Goal: Information Seeking & Learning: Learn about a topic

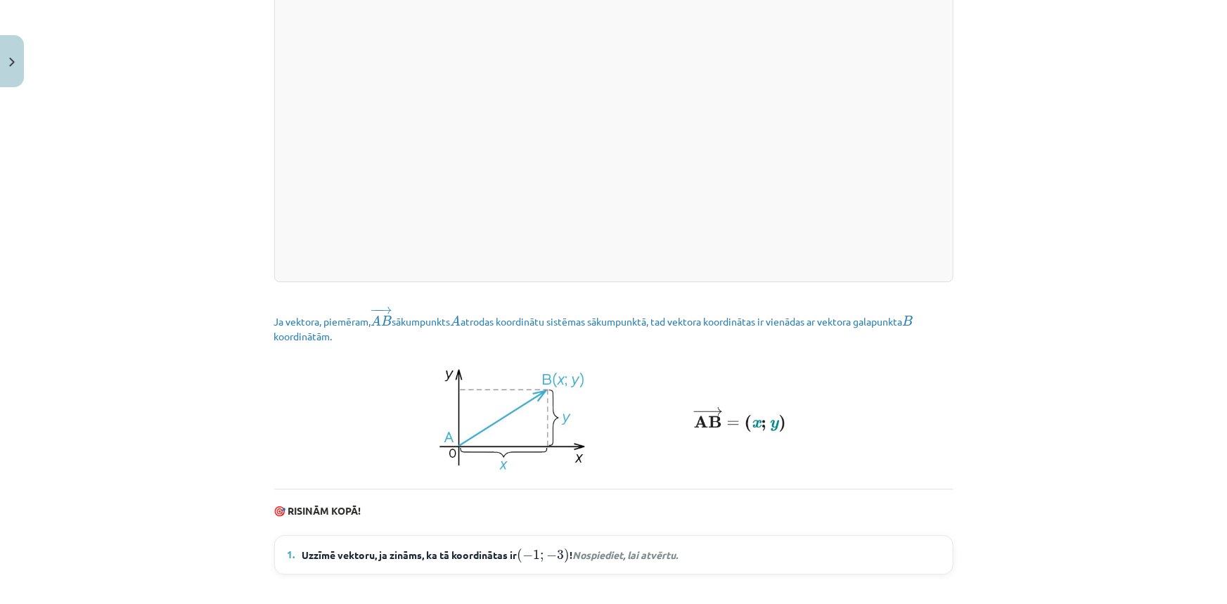
scroll to position [1868, 0]
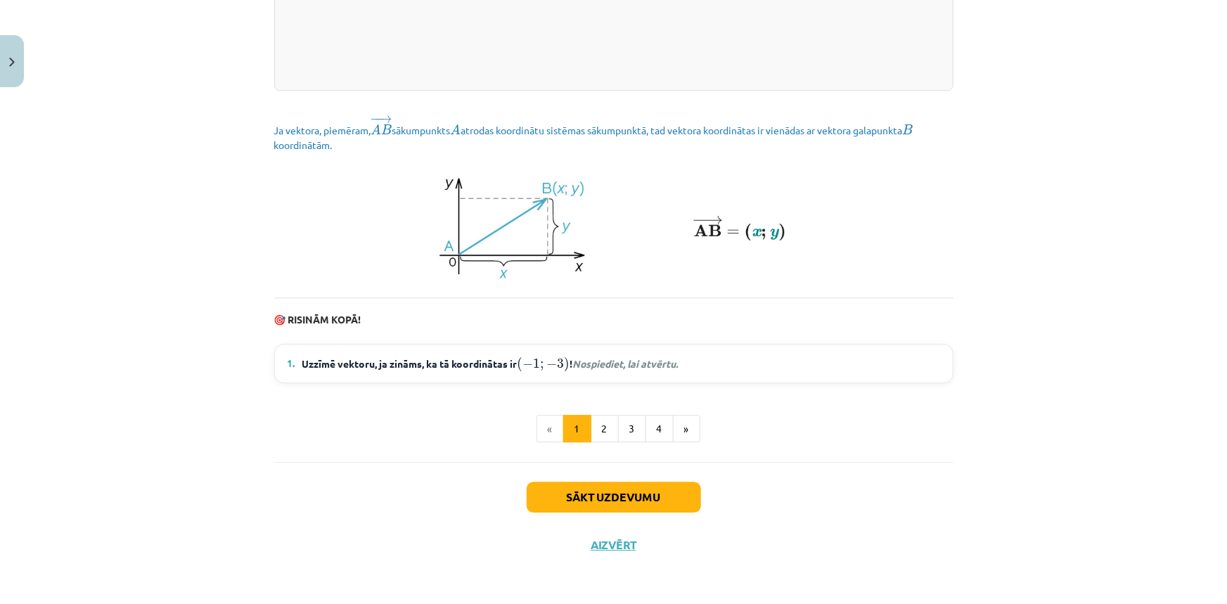
click at [660, 363] on em "Nospiediet, lai atvērtu." at bounding box center [624, 363] width 105 height 13
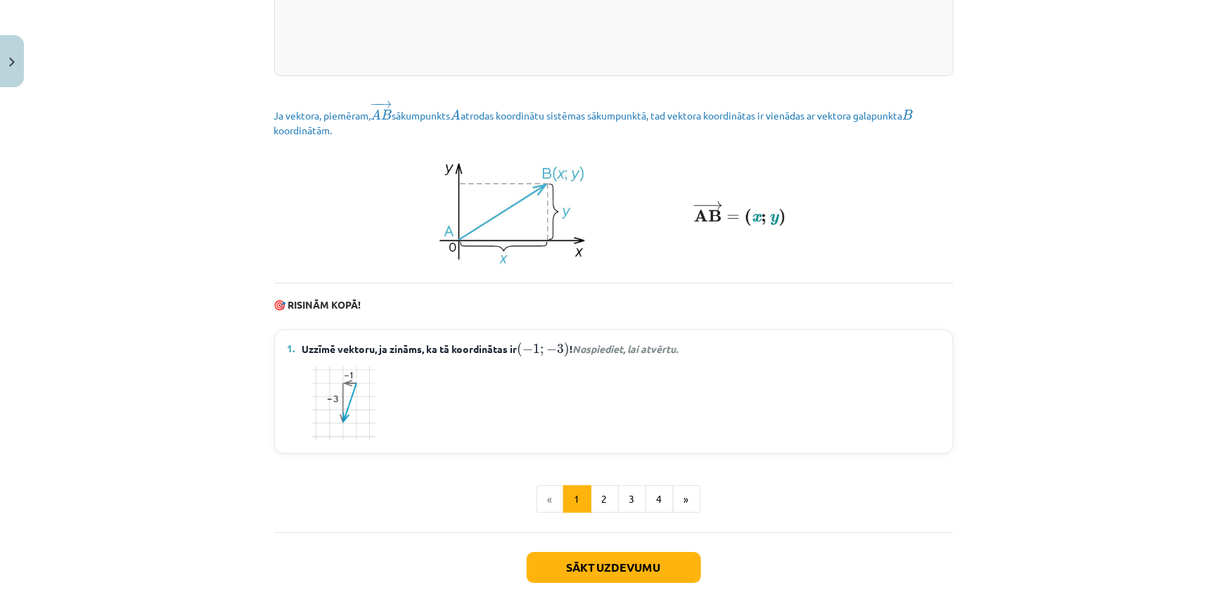
click at [650, 355] on em "Nospiediet, lai atvērtu." at bounding box center [624, 348] width 105 height 13
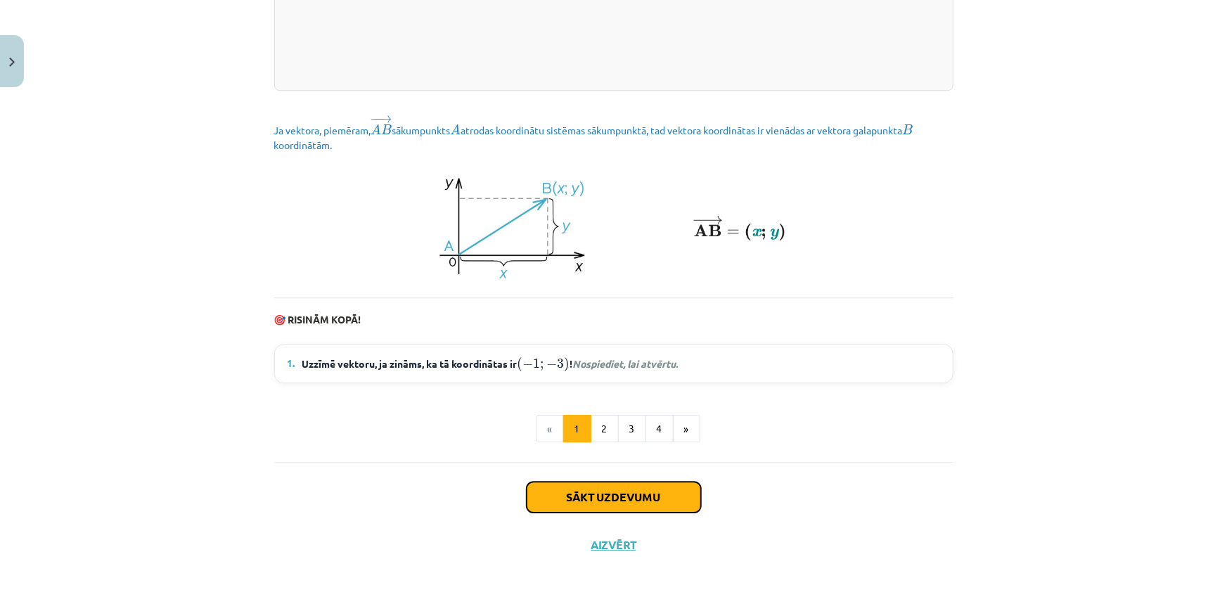
click at [591, 494] on button "Sākt uzdevumu" at bounding box center [614, 497] width 174 height 31
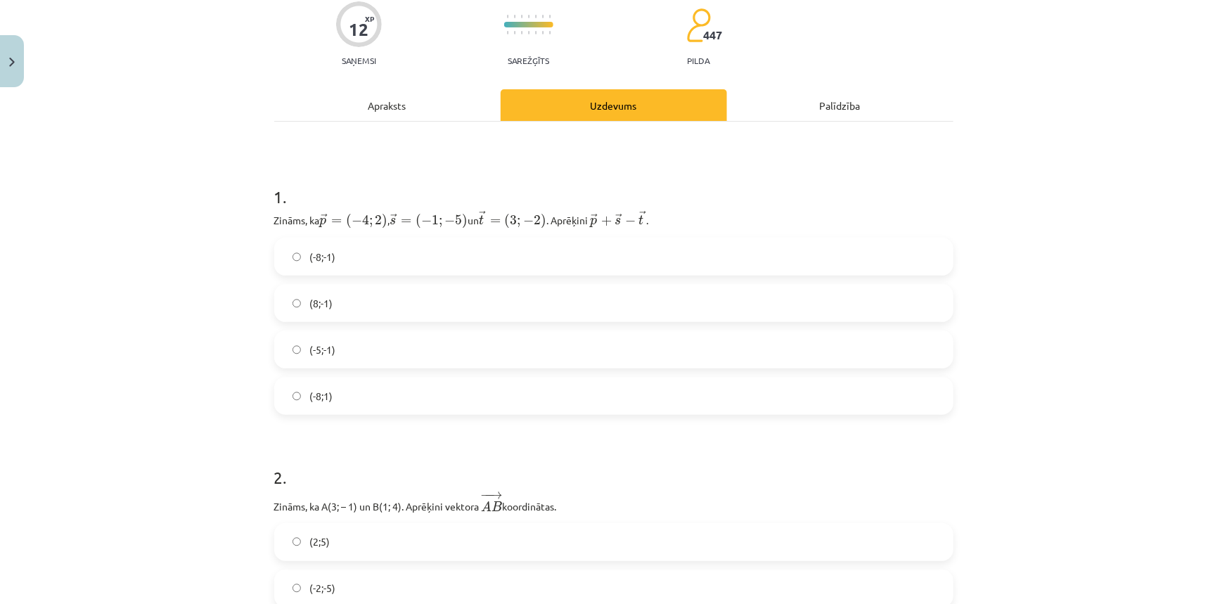
scroll to position [0, 0]
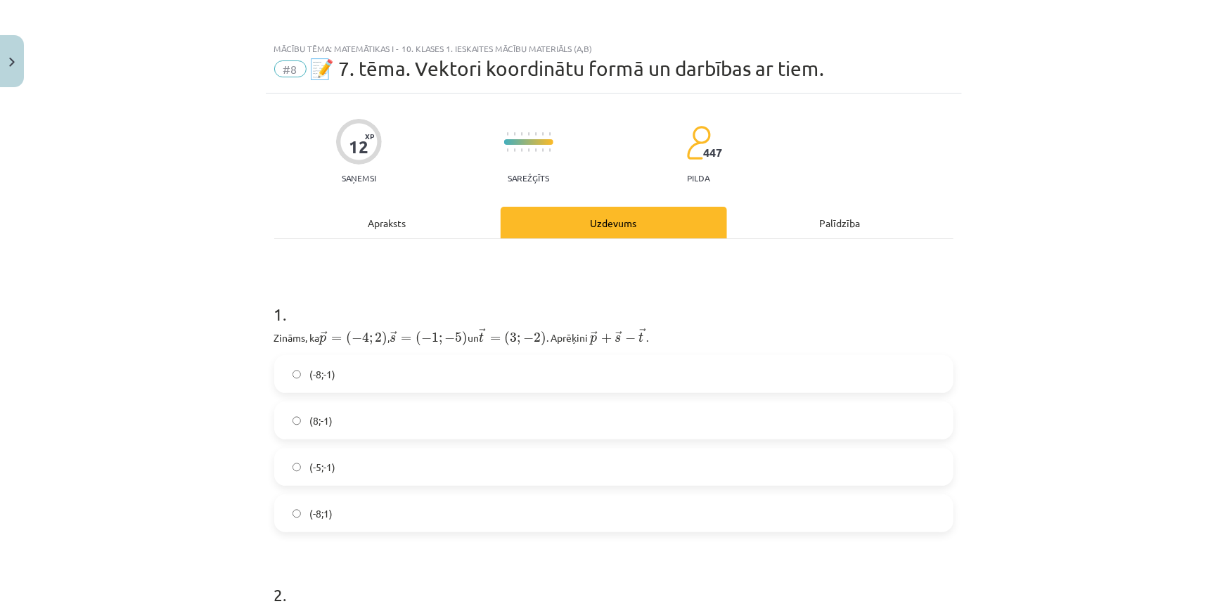
click at [392, 223] on div "Apraksts" at bounding box center [387, 223] width 226 height 32
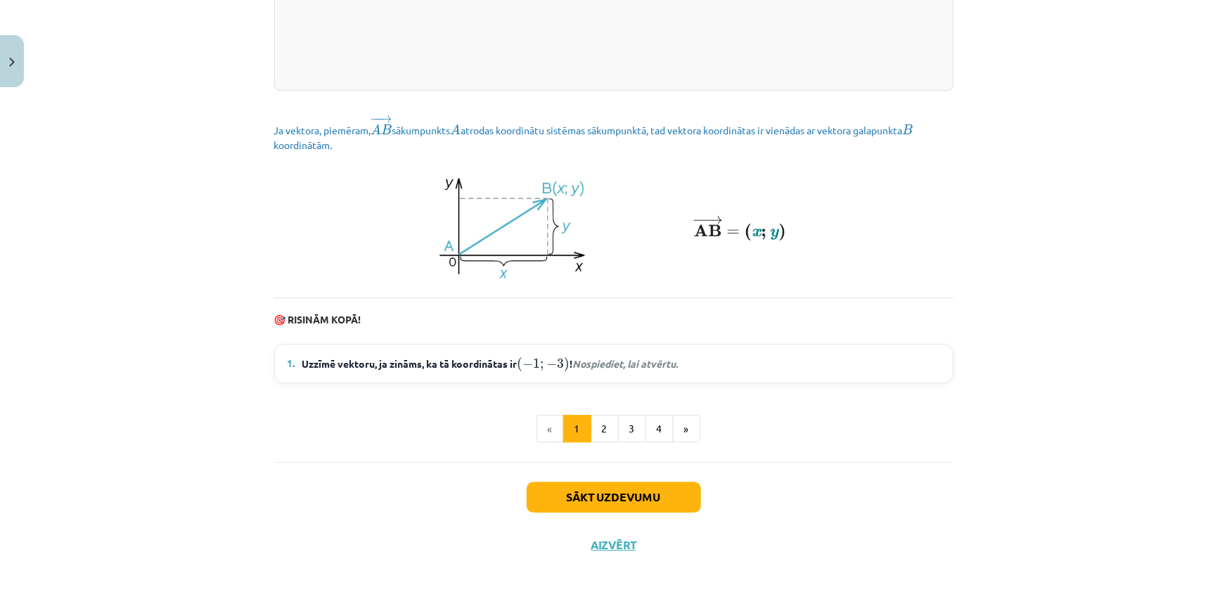
scroll to position [1868, 0]
click at [537, 431] on li "«" at bounding box center [550, 429] width 27 height 28
click at [547, 430] on li "«" at bounding box center [550, 429] width 27 height 28
click at [622, 538] on button "Aizvērt" at bounding box center [613, 545] width 53 height 14
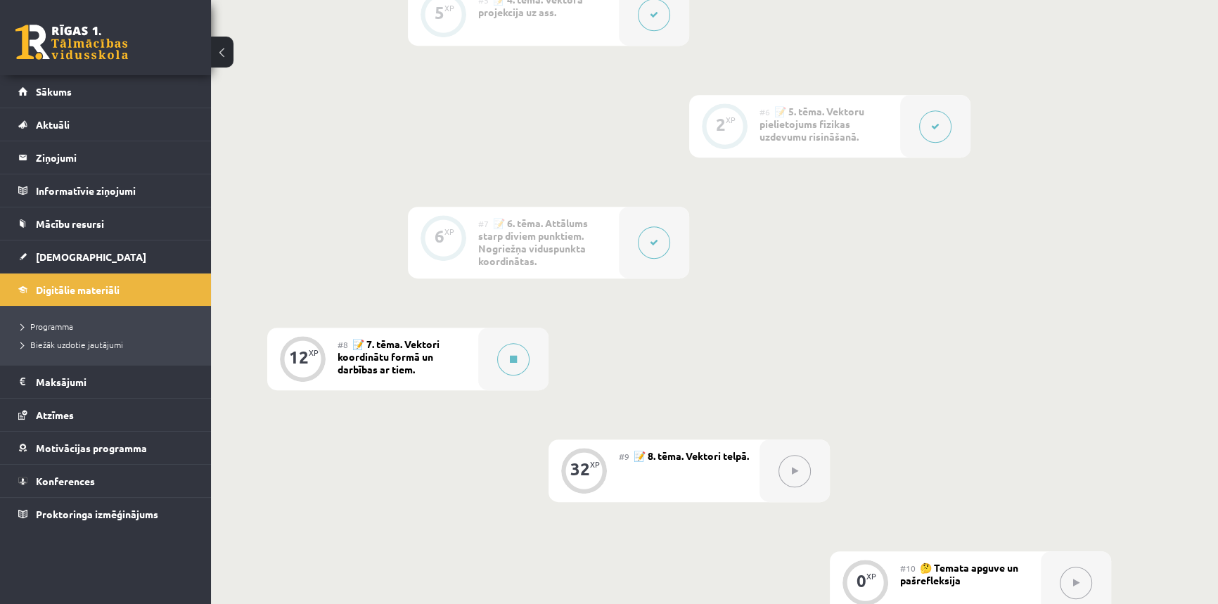
click at [651, 248] on button at bounding box center [654, 242] width 32 height 32
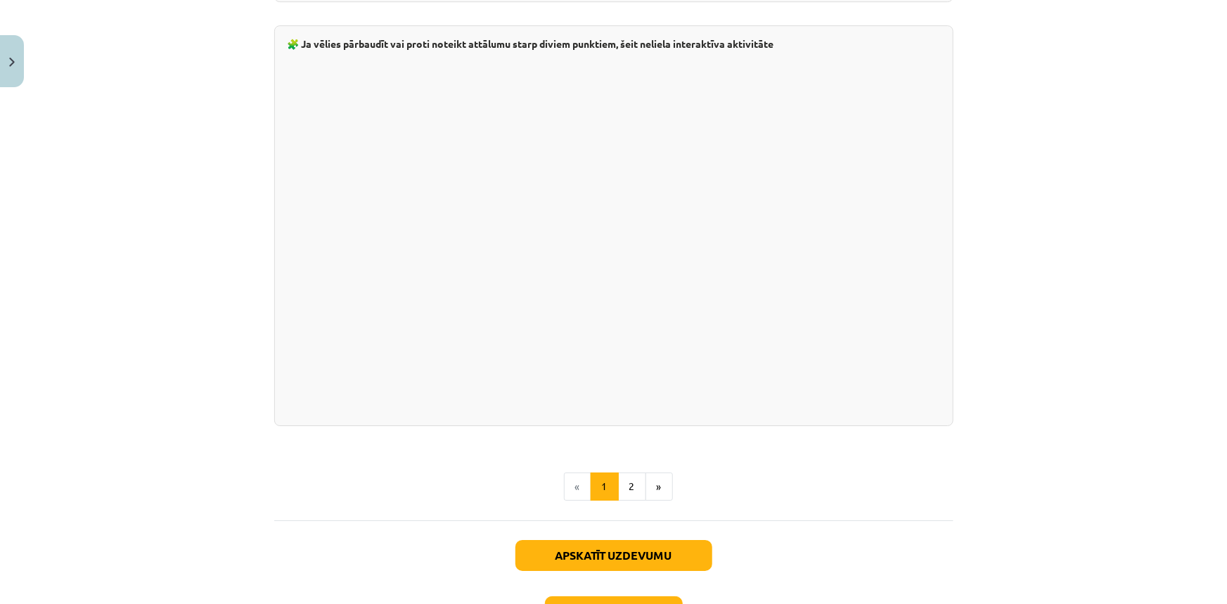
scroll to position [2437, 0]
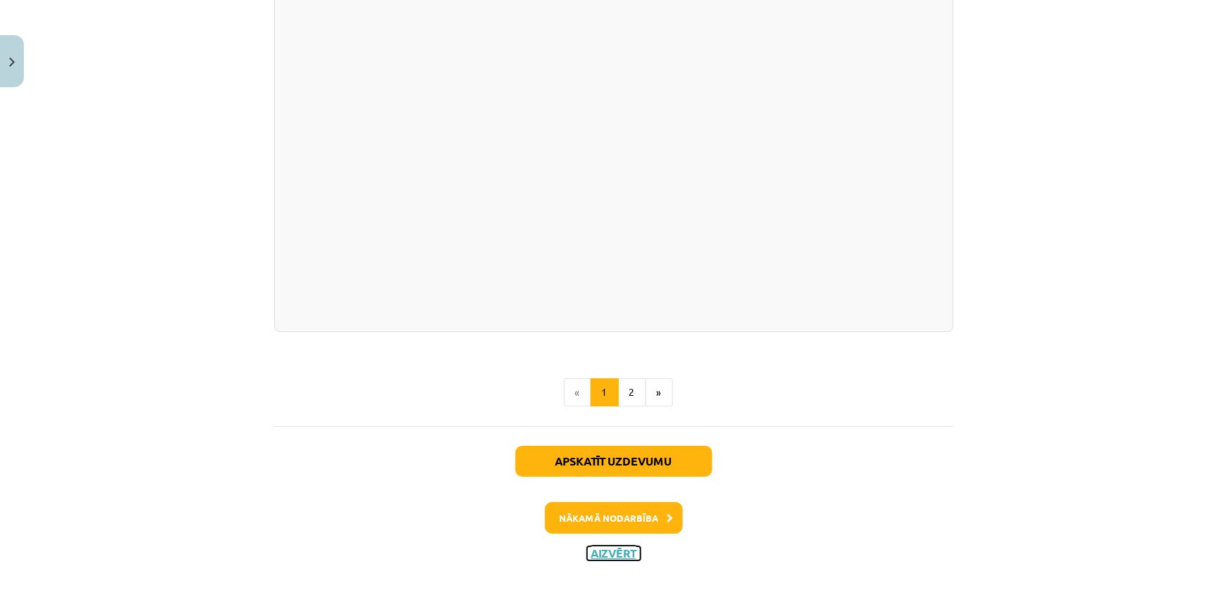
click at [597, 548] on button "Aizvērt" at bounding box center [613, 553] width 53 height 14
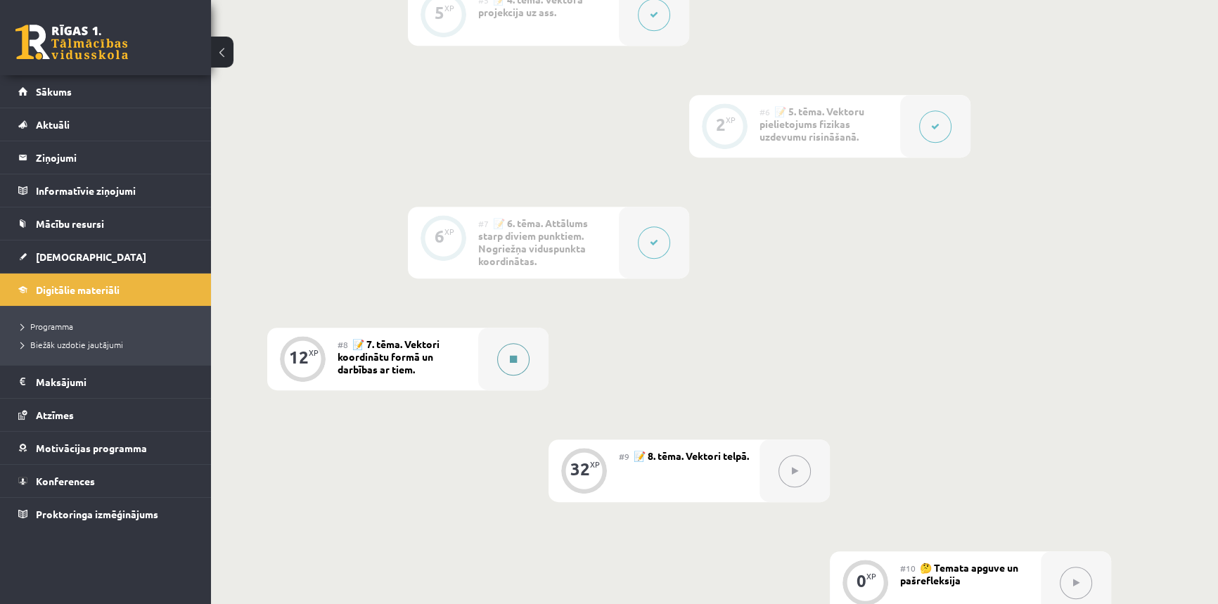
click at [525, 371] on div at bounding box center [513, 359] width 70 height 63
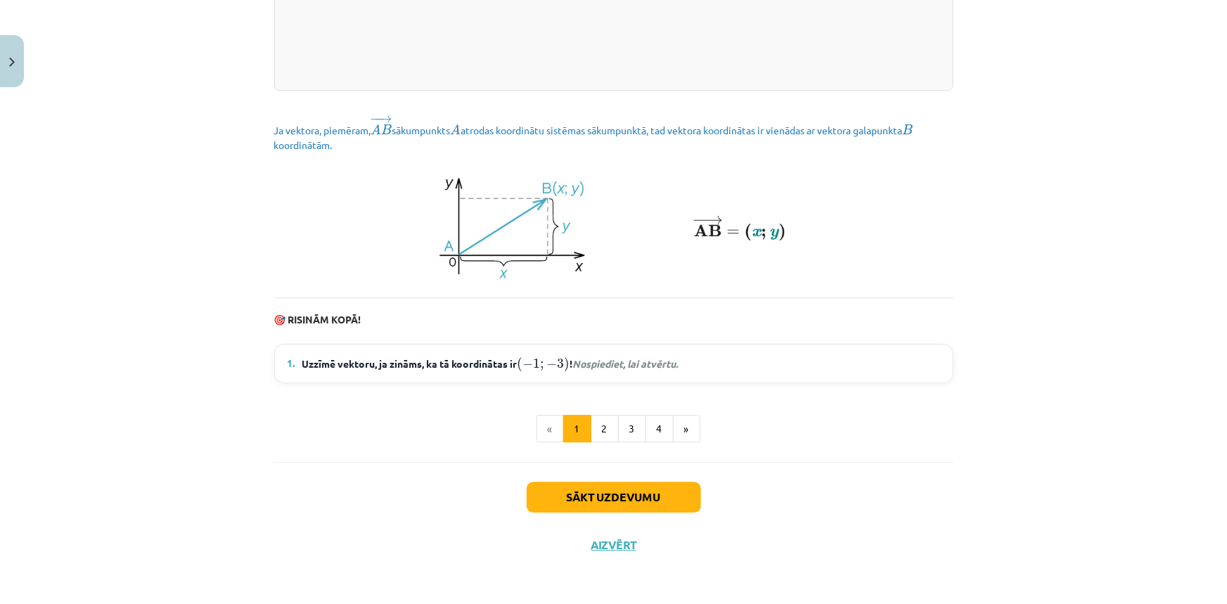
scroll to position [1868, 0]
click at [575, 368] on em "Nospiediet, lai atvērtu." at bounding box center [624, 363] width 105 height 13
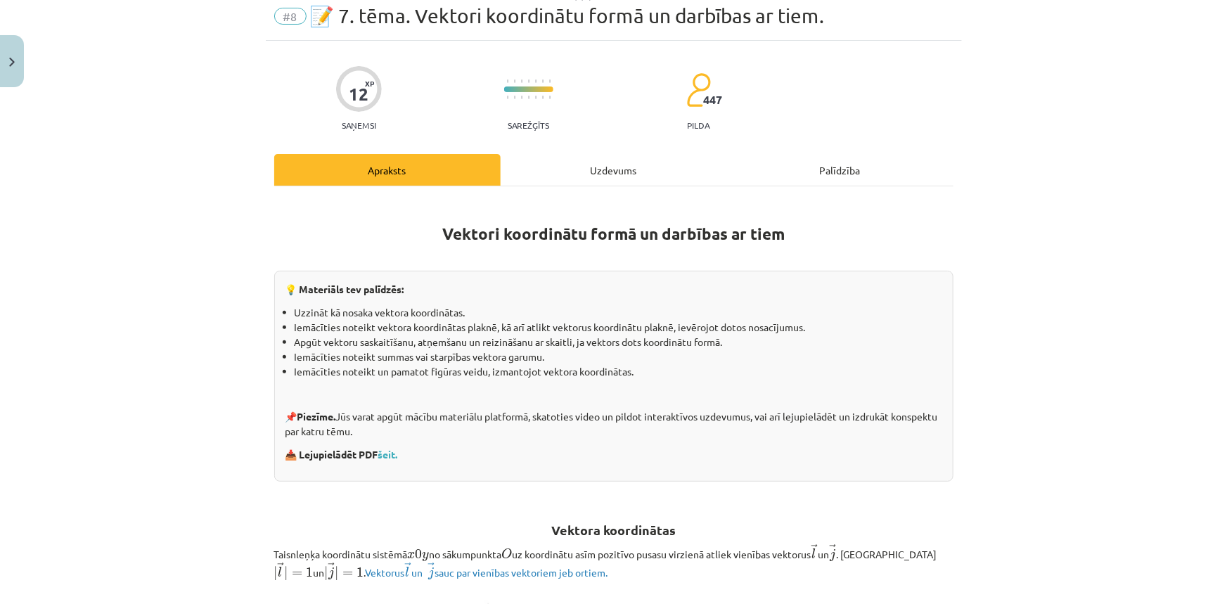
scroll to position [0, 0]
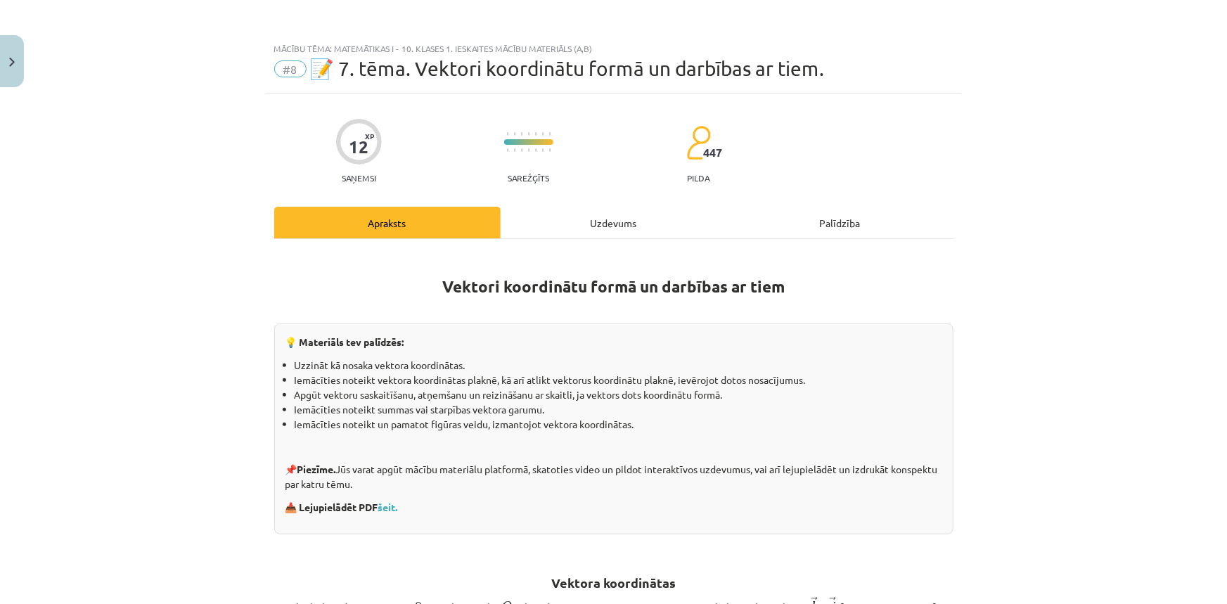
click at [385, 58] on span "📝 7. tēma. Vektori koordinātu formā un darbības ar tiem." at bounding box center [567, 68] width 515 height 23
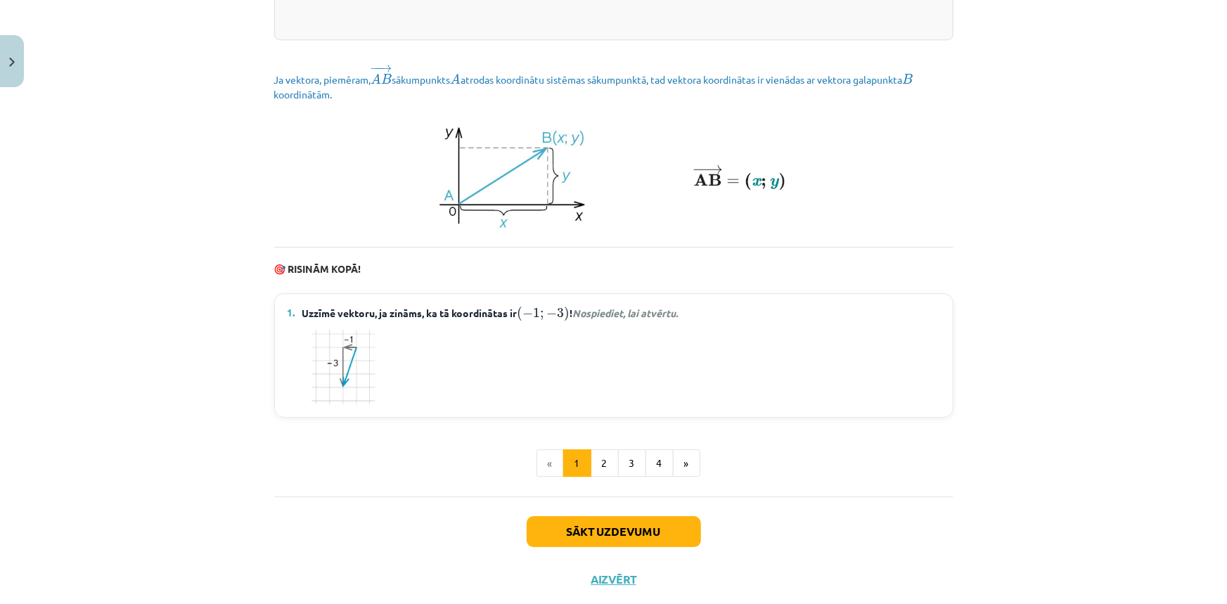
scroll to position [1953, 0]
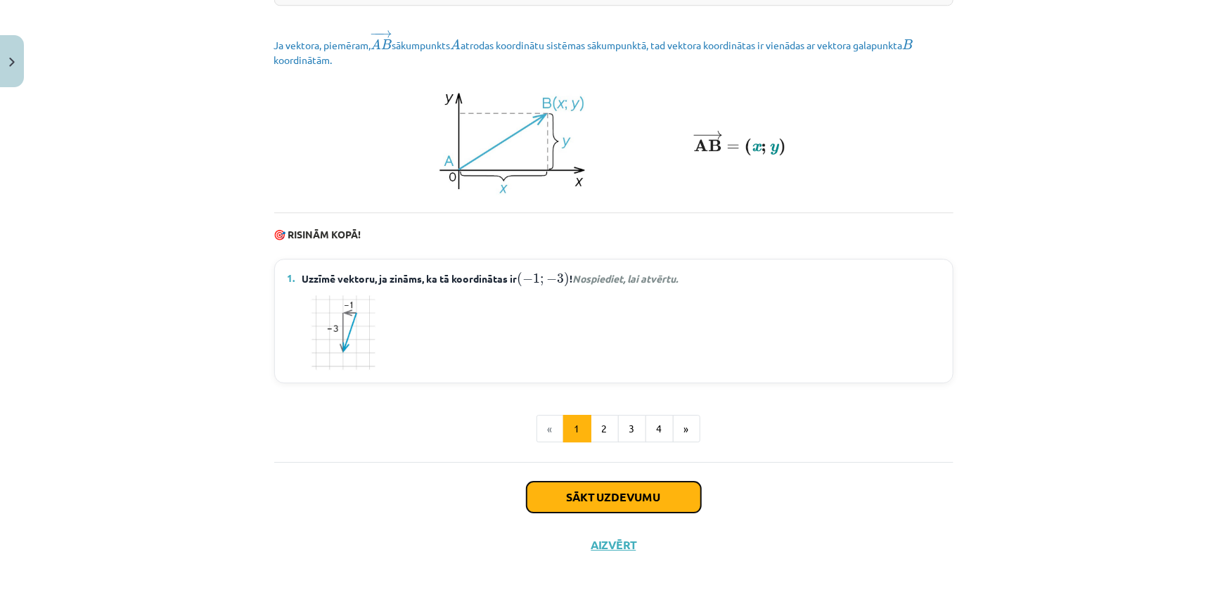
click at [594, 496] on button "Sākt uzdevumu" at bounding box center [614, 497] width 174 height 31
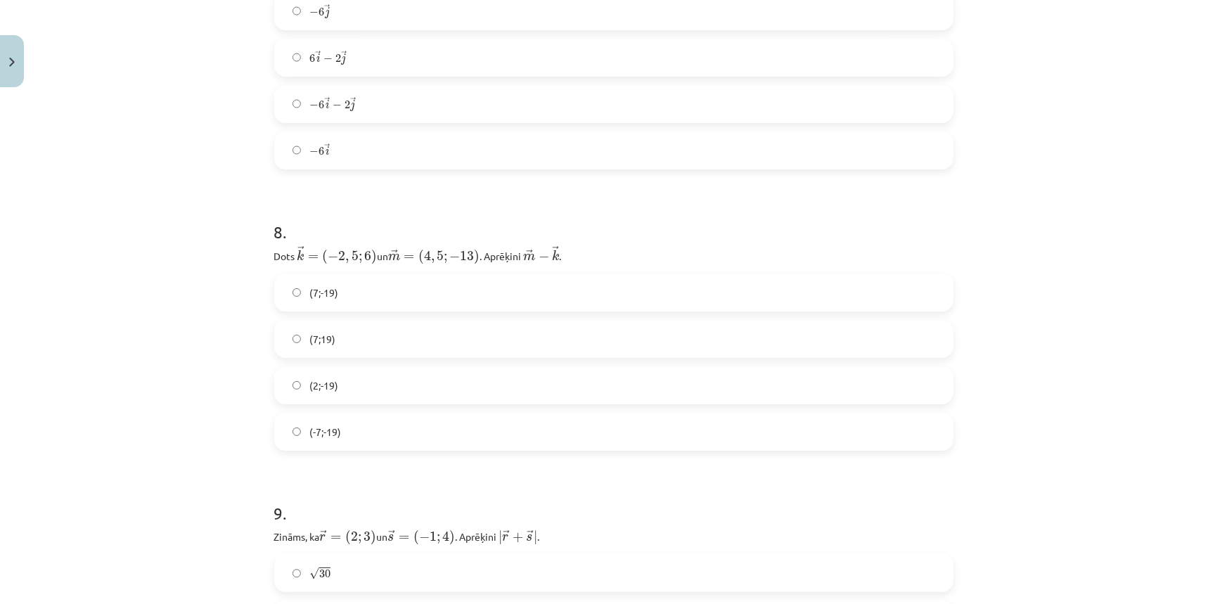
scroll to position [2528, 0]
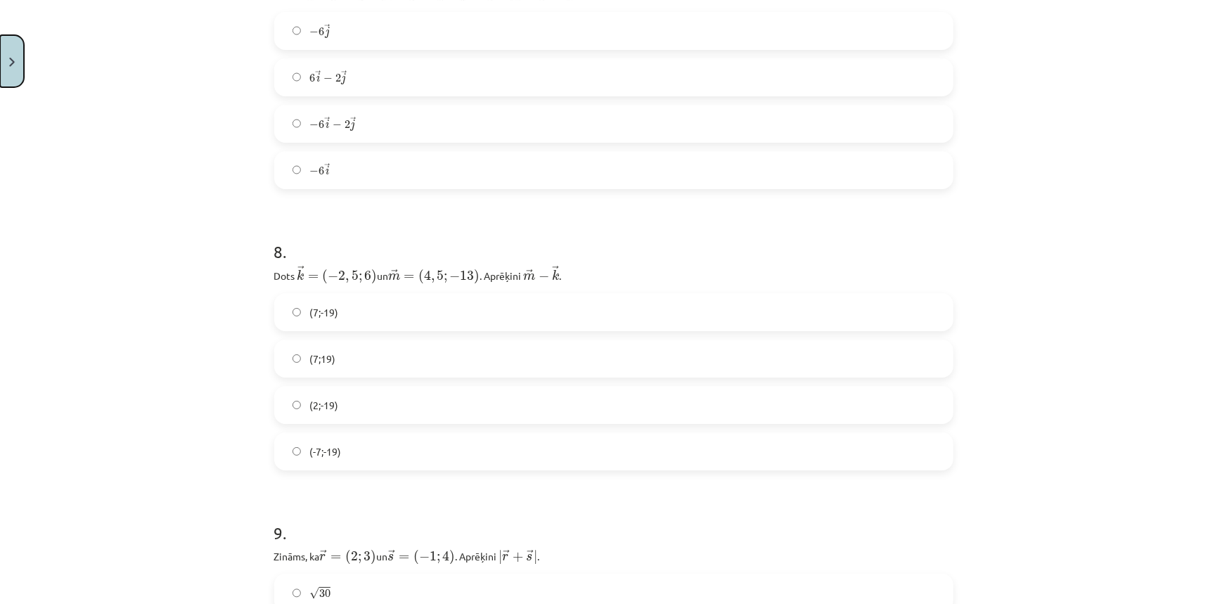
click at [6, 61] on button "Close" at bounding box center [12, 61] width 24 height 52
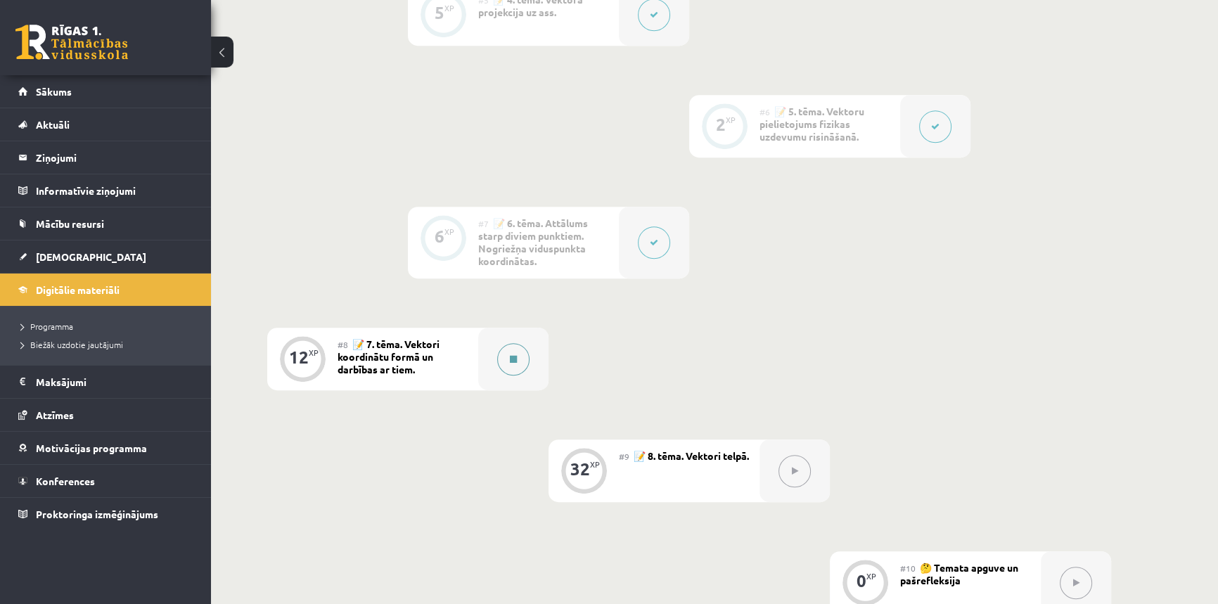
click at [508, 356] on button at bounding box center [513, 359] width 32 height 32
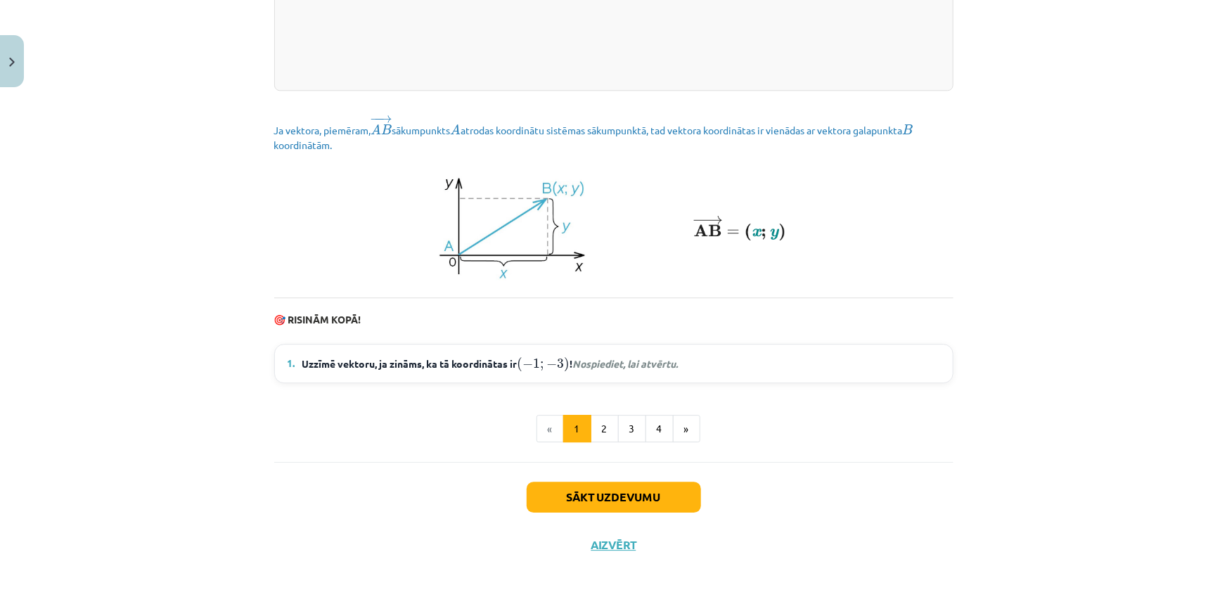
scroll to position [1868, 0]
click at [598, 496] on button "Sākt uzdevumu" at bounding box center [614, 497] width 174 height 31
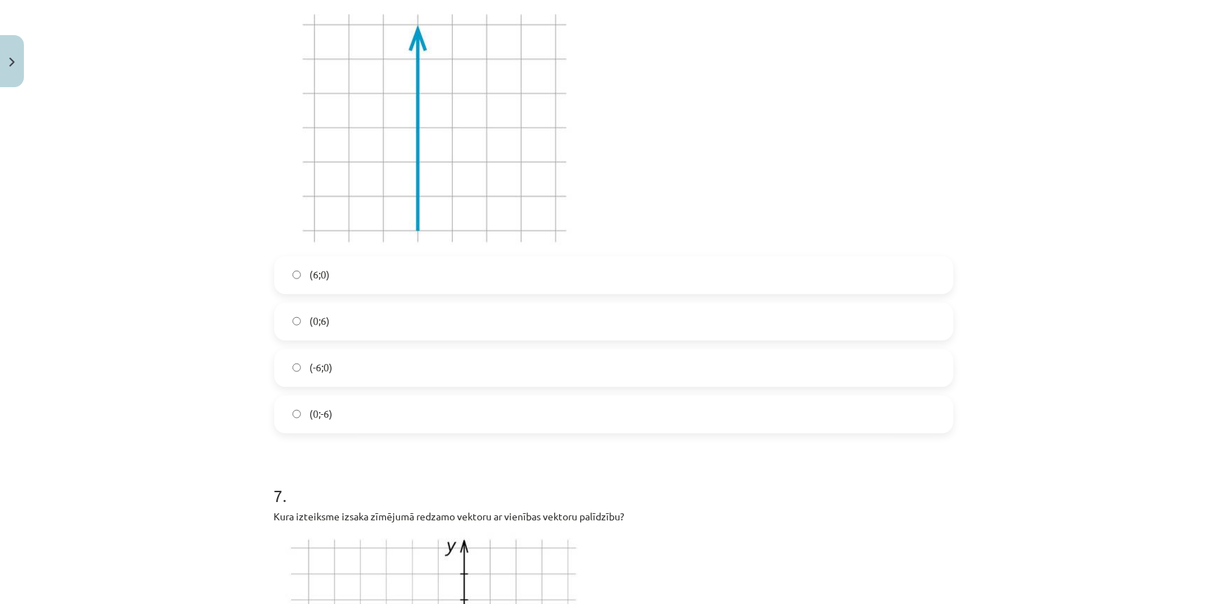
scroll to position [1761, 0]
click at [297, 413] on label "(0;-6)" at bounding box center [614, 413] width 676 height 35
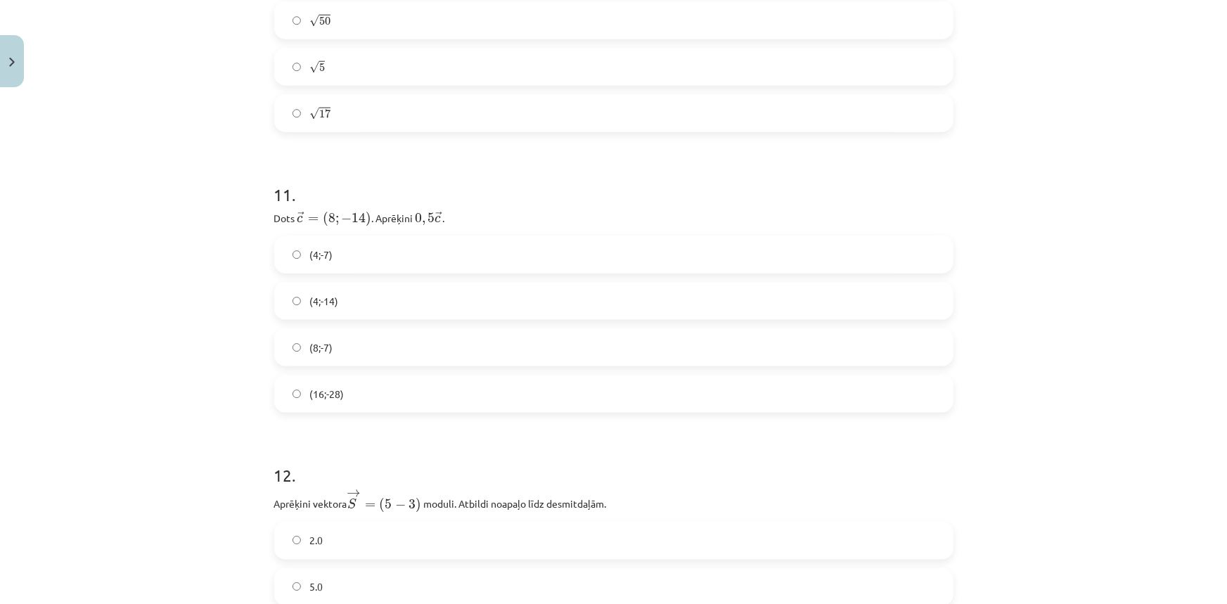
scroll to position [3684, 0]
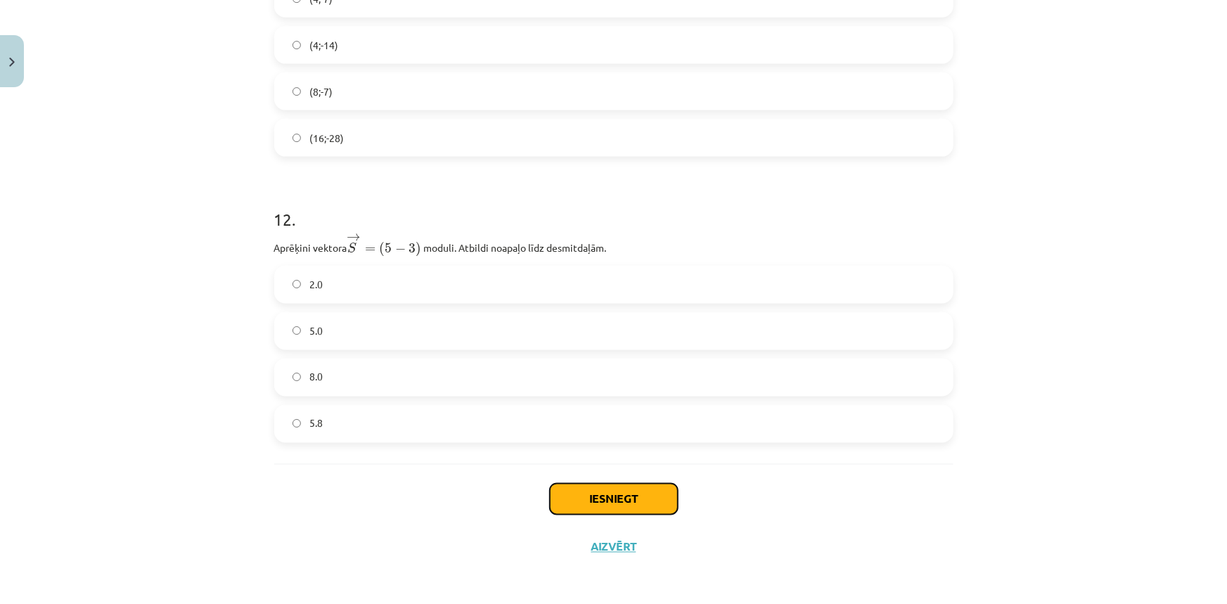
click at [588, 492] on button "Iesniegt" at bounding box center [614, 499] width 128 height 31
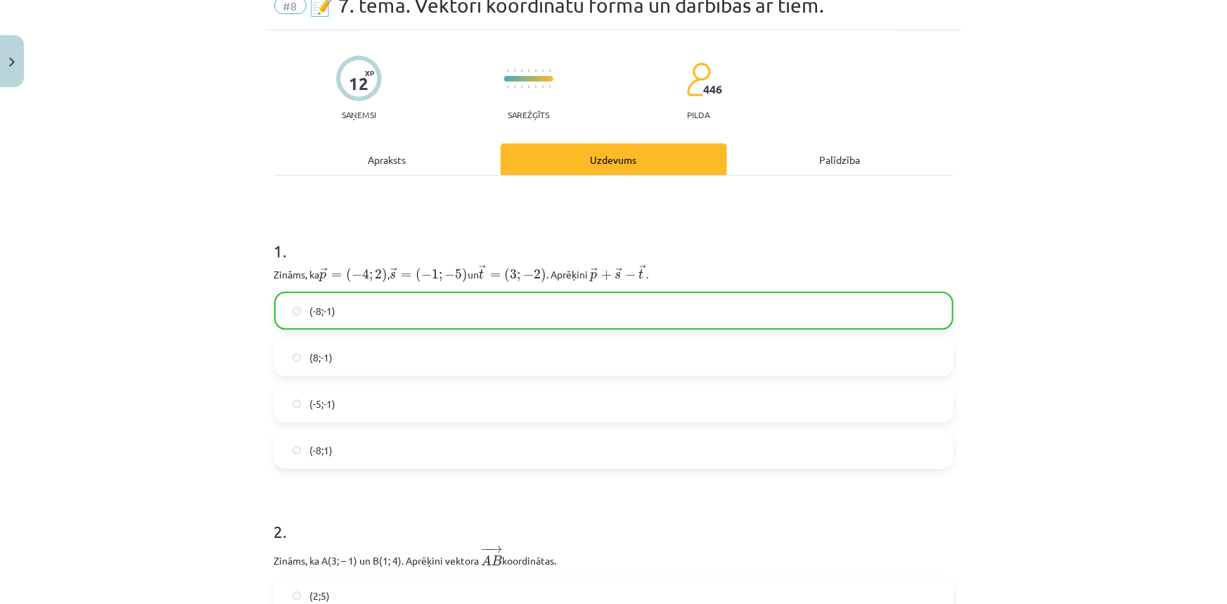
scroll to position [0, 0]
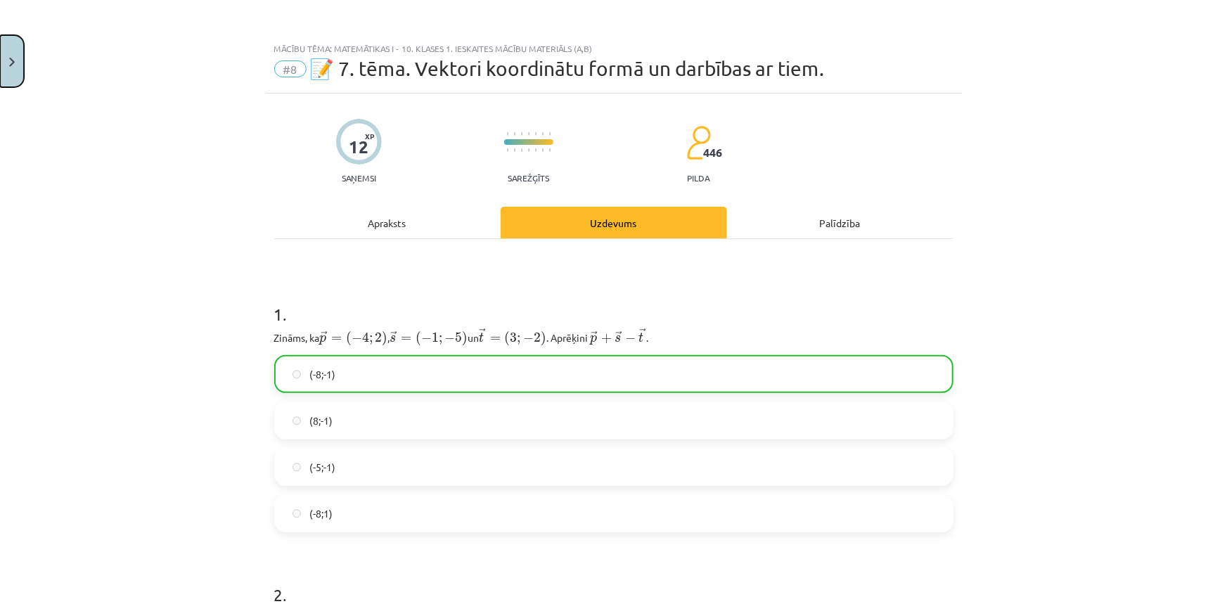
click at [18, 68] on button "Close" at bounding box center [12, 61] width 24 height 52
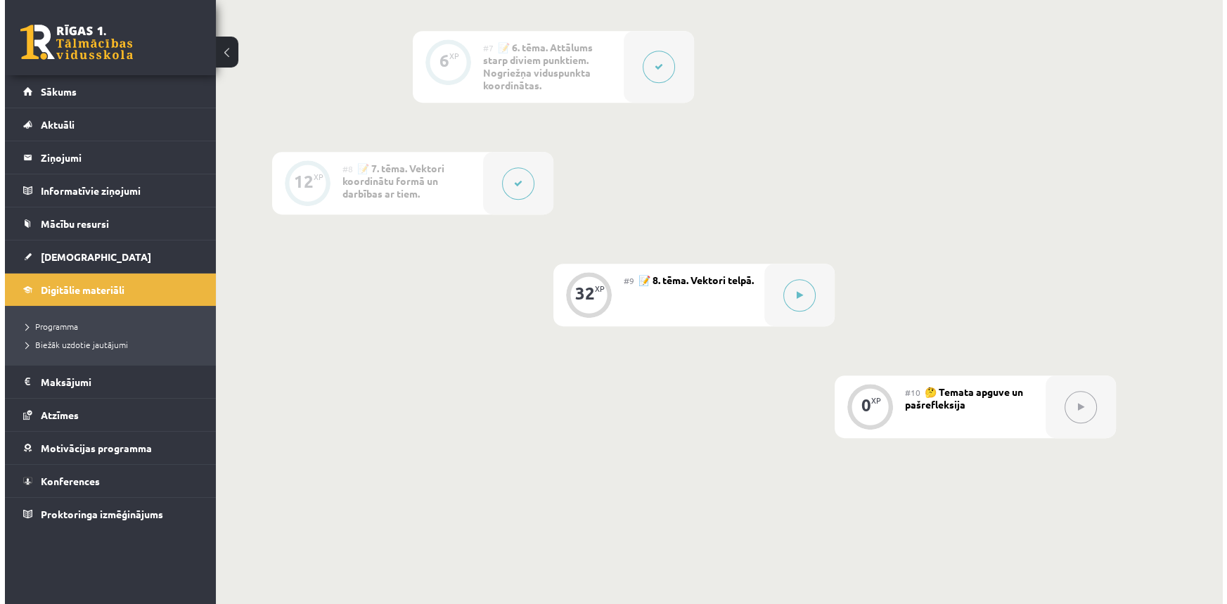
scroll to position [1098, 0]
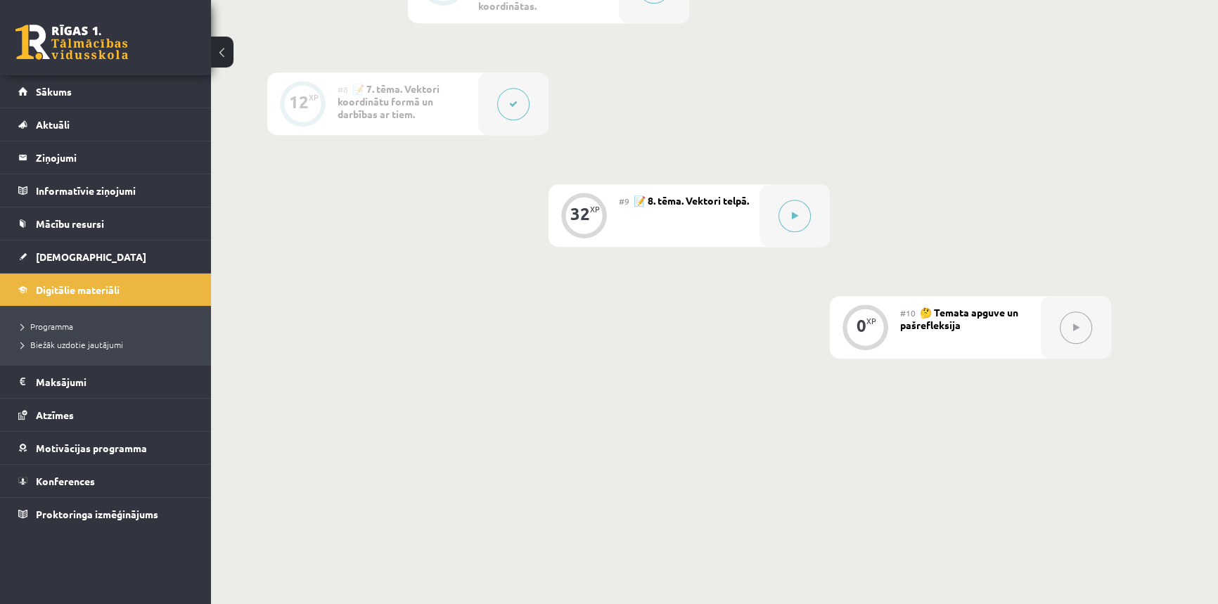
click at [514, 103] on icon at bounding box center [513, 104] width 8 height 8
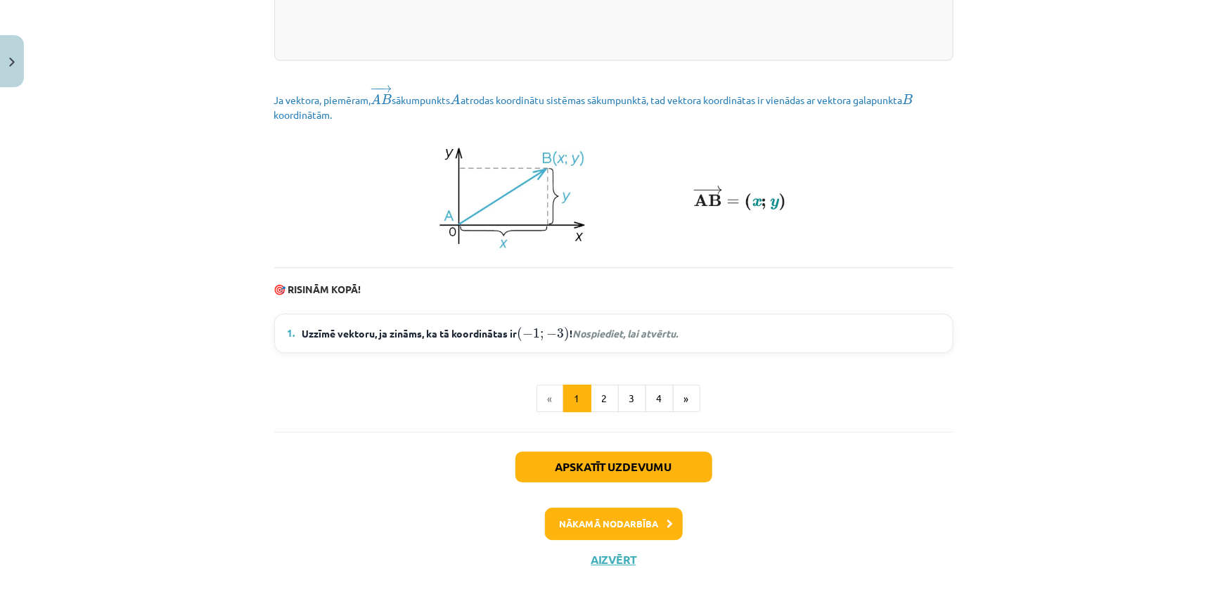
scroll to position [1912, 0]
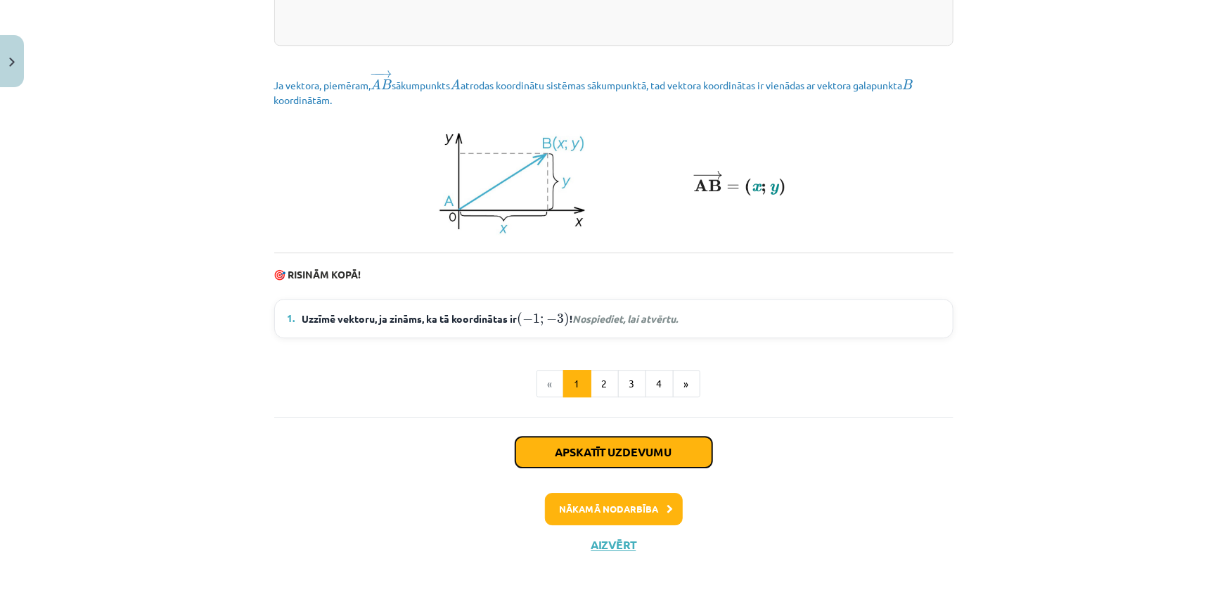
click at [618, 452] on button "Apskatīt uzdevumu" at bounding box center [613, 452] width 197 height 31
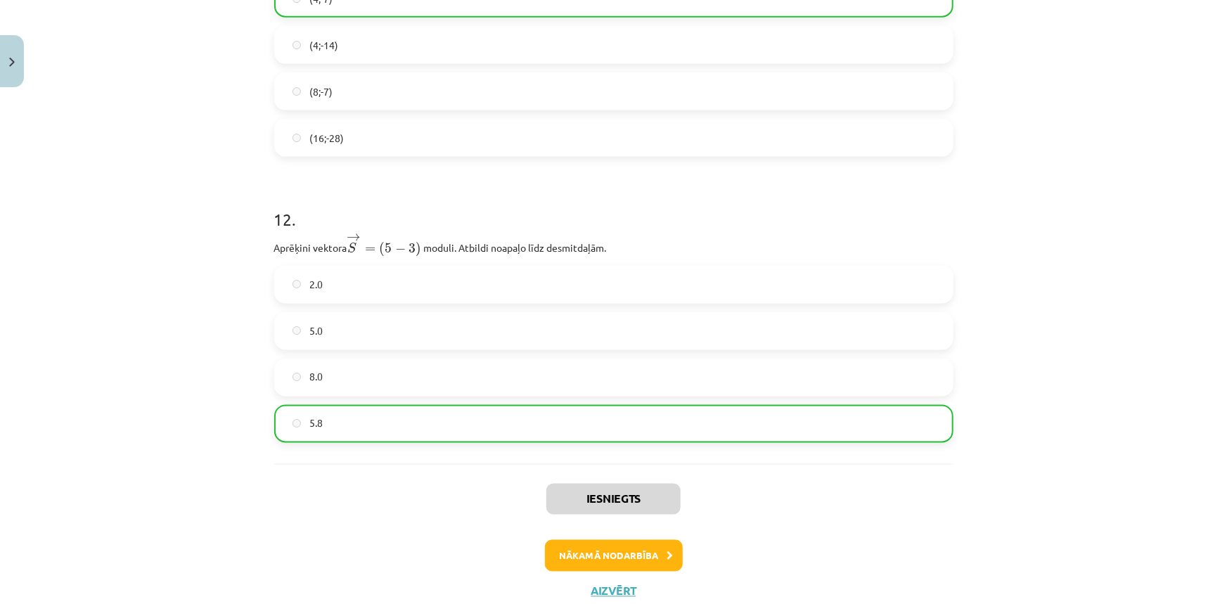
scroll to position [3728, 0]
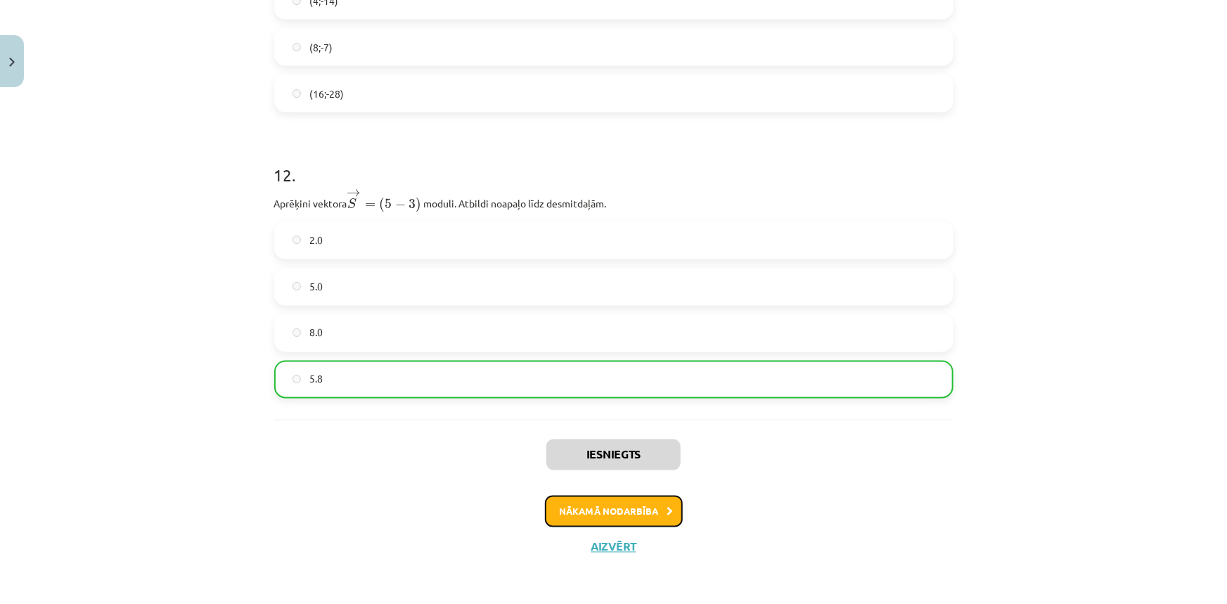
click at [607, 508] on button "Nākamā nodarbība" at bounding box center [614, 512] width 138 height 32
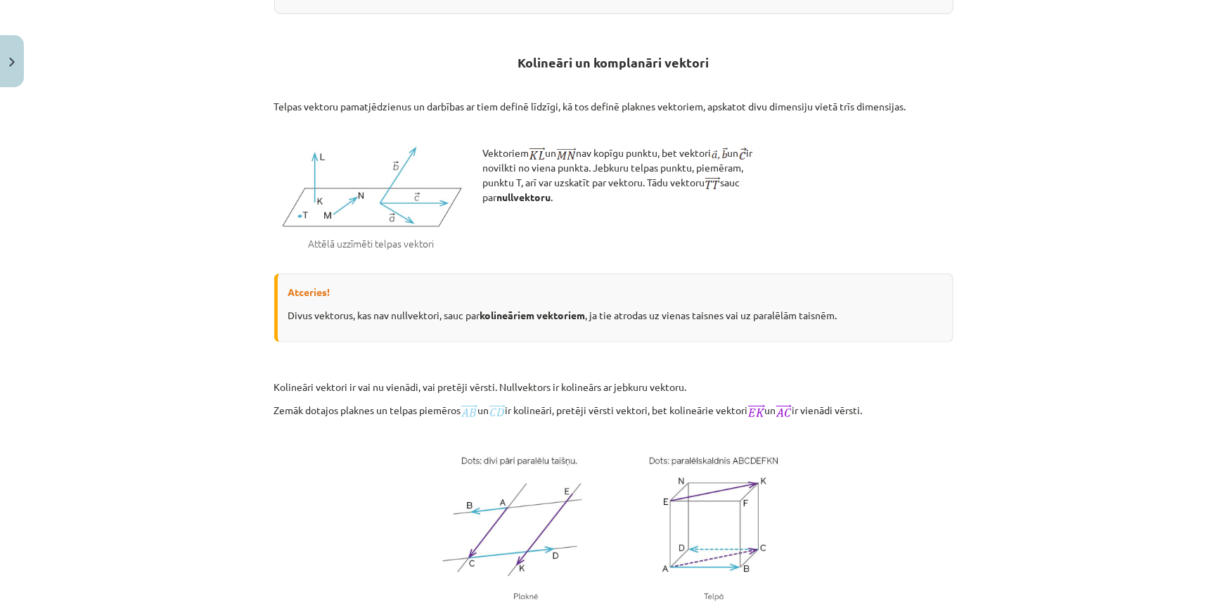
scroll to position [319, 0]
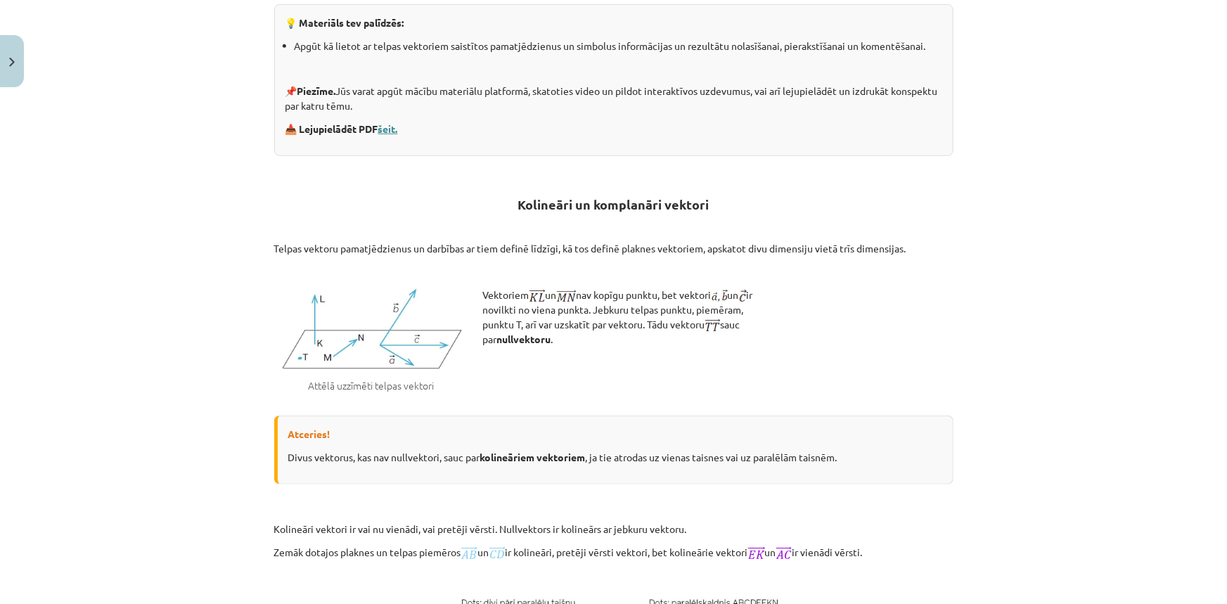
click at [385, 127] on link "šeit." at bounding box center [388, 128] width 20 height 13
